Goal: Find contact information: Find contact information

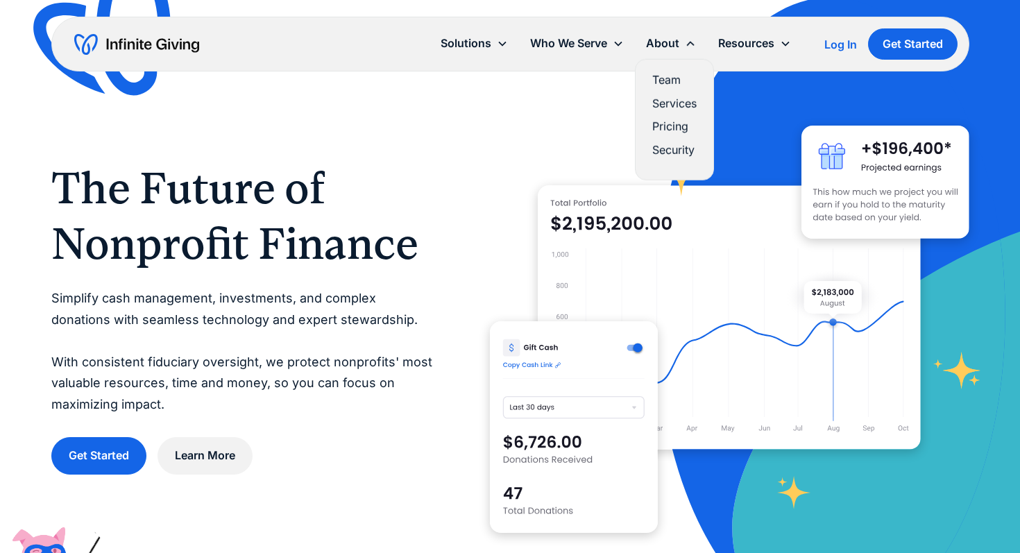
click at [665, 51] on div "About" at bounding box center [662, 43] width 33 height 19
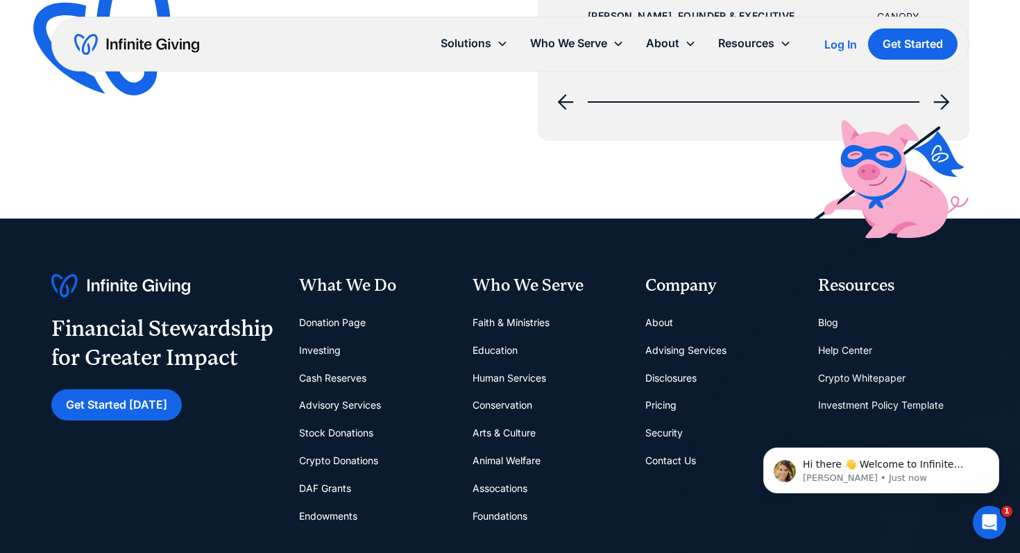
click at [681, 457] on link "Contact Us" at bounding box center [671, 461] width 51 height 28
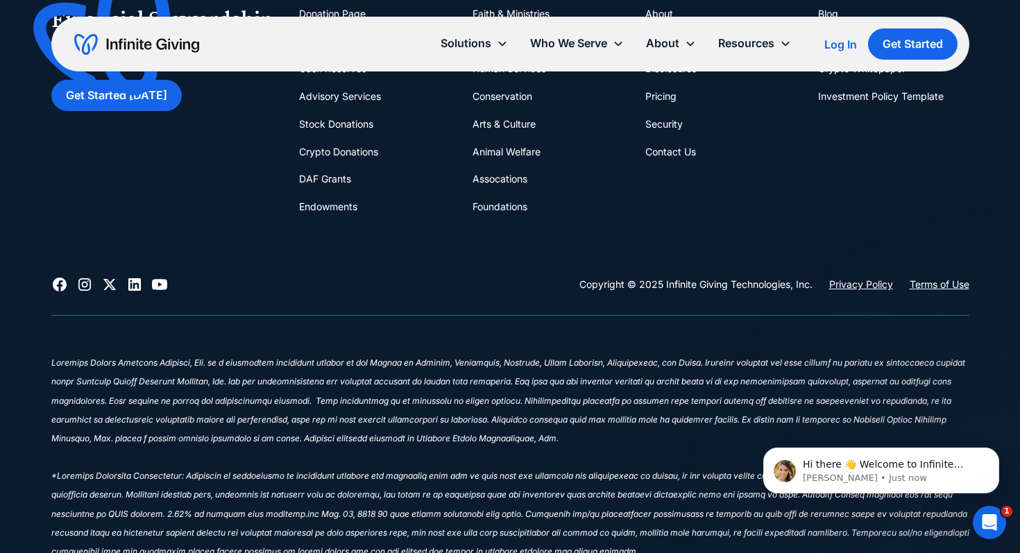
scroll to position [633, 0]
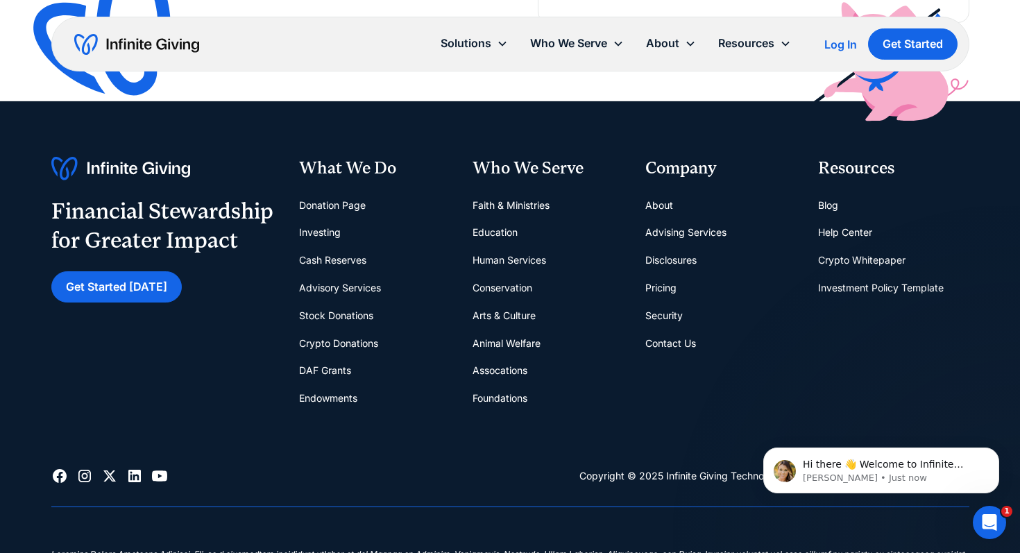
click at [657, 201] on link "About" at bounding box center [660, 206] width 28 height 28
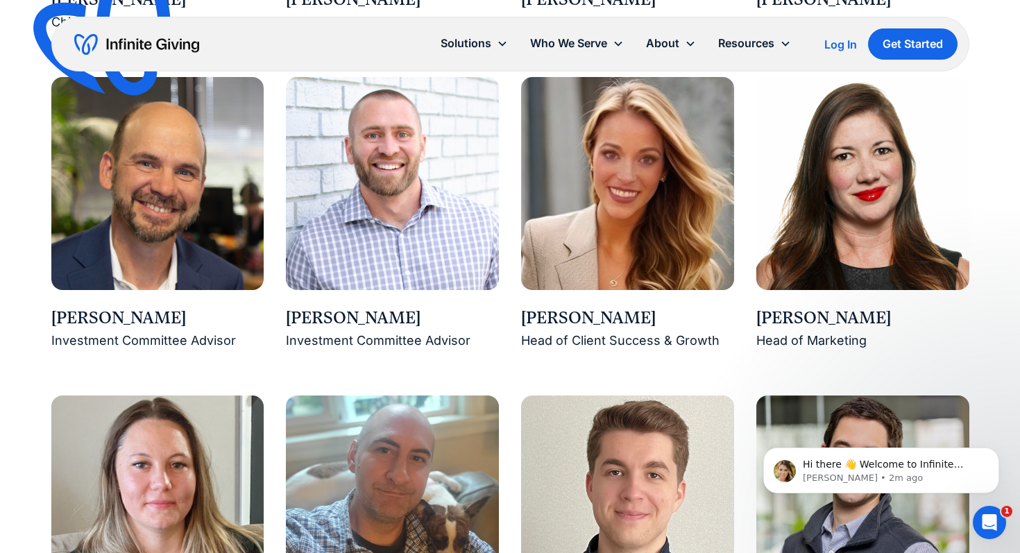
scroll to position [1490, 0]
